Goal: Task Accomplishment & Management: Manage account settings

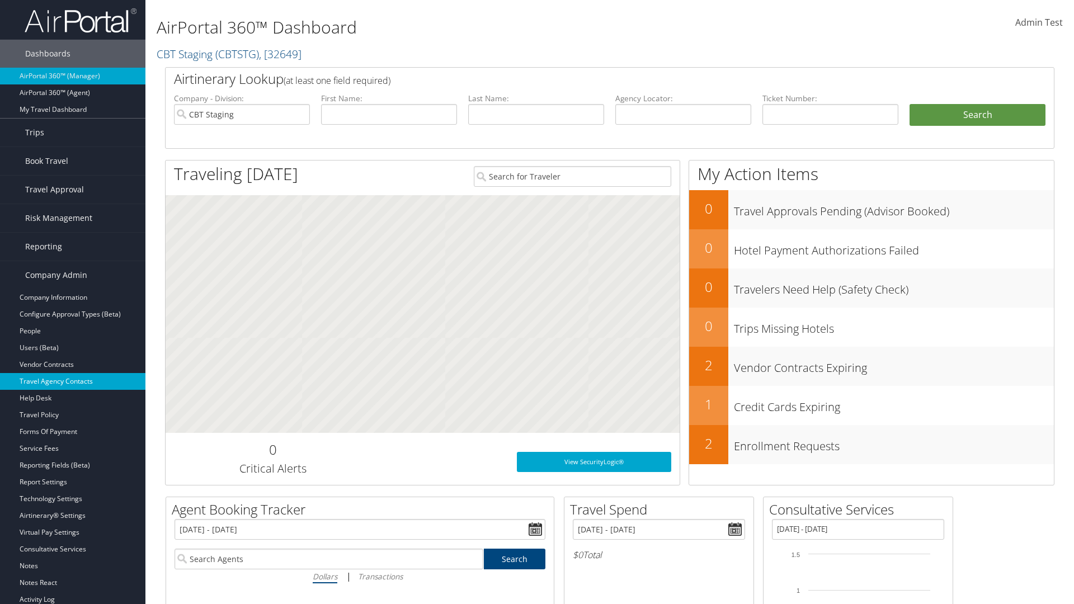
click at [73, 382] on link "Travel Agency Contacts" at bounding box center [72, 381] width 145 height 17
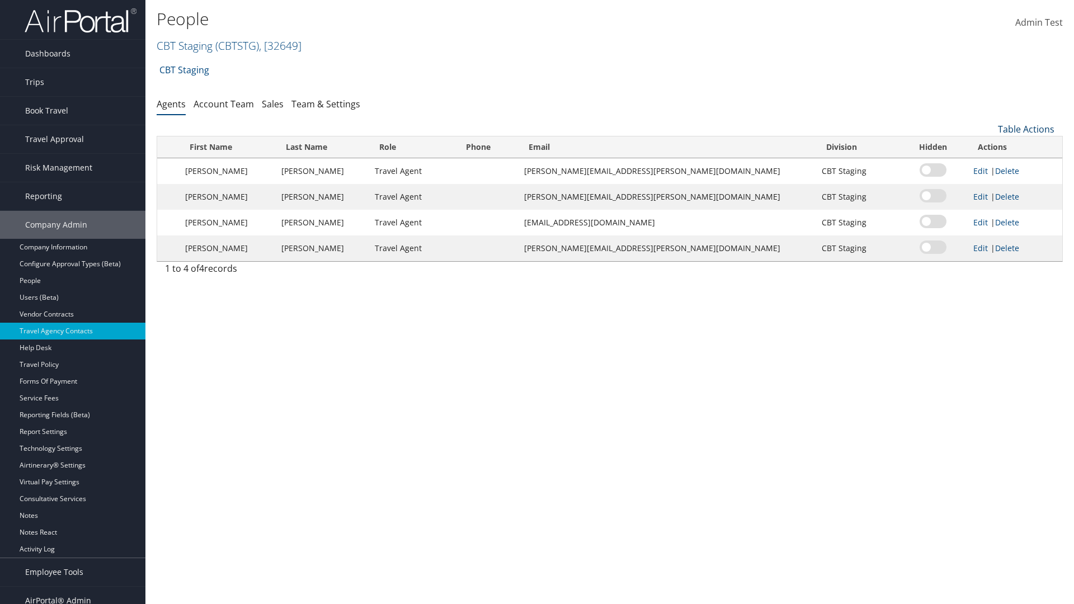
click at [1026, 129] on link "Table Actions" at bounding box center [1026, 129] width 57 height 12
click at [989, 166] on link "Add New Contact" at bounding box center [988, 165] width 147 height 19
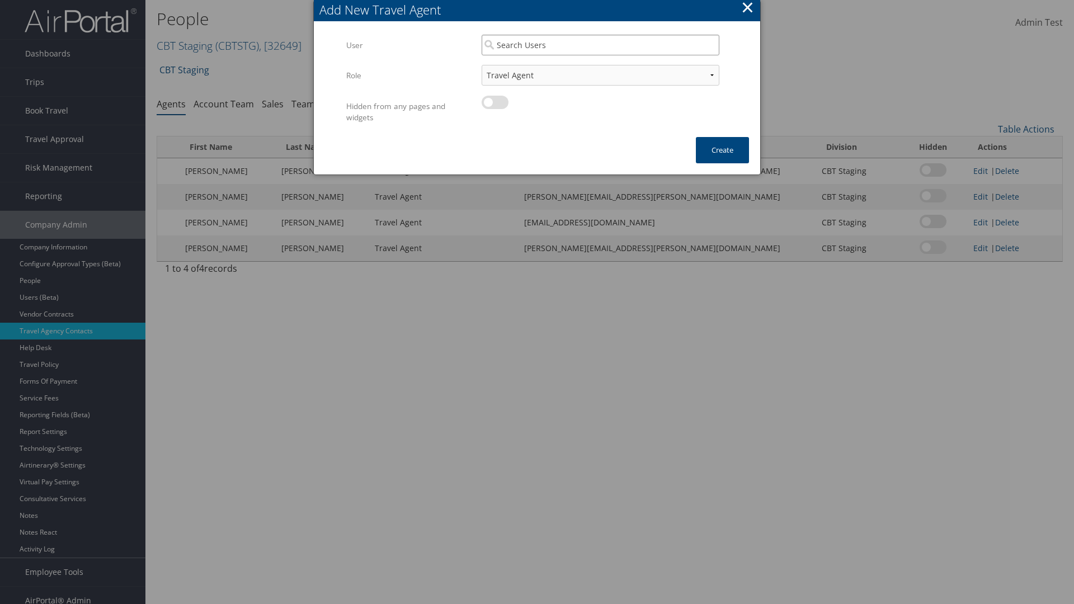
click at [600, 45] on input "search" at bounding box center [601, 45] width 238 height 21
click at [600, 72] on div "User" at bounding box center [600, 77] width 233 height 11
type input "Admin Test"
click at [722, 150] on button "Create" at bounding box center [722, 150] width 53 height 26
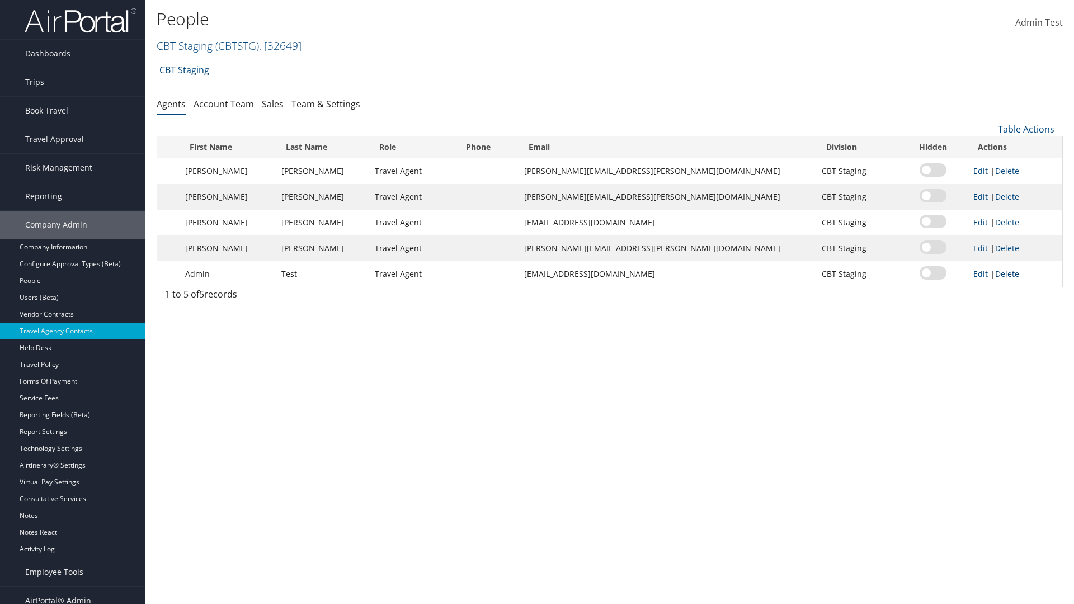
click at [999, 274] on link "Delete" at bounding box center [1007, 274] width 24 height 11
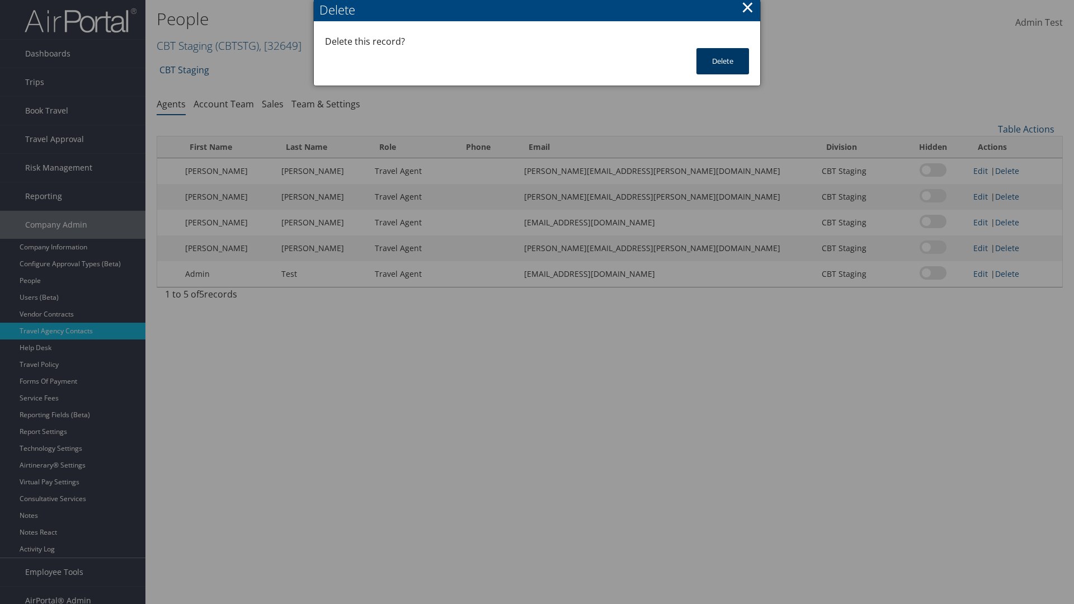
click at [723, 61] on button "Delete" at bounding box center [723, 61] width 53 height 26
